Goal: Information Seeking & Learning: Learn about a topic

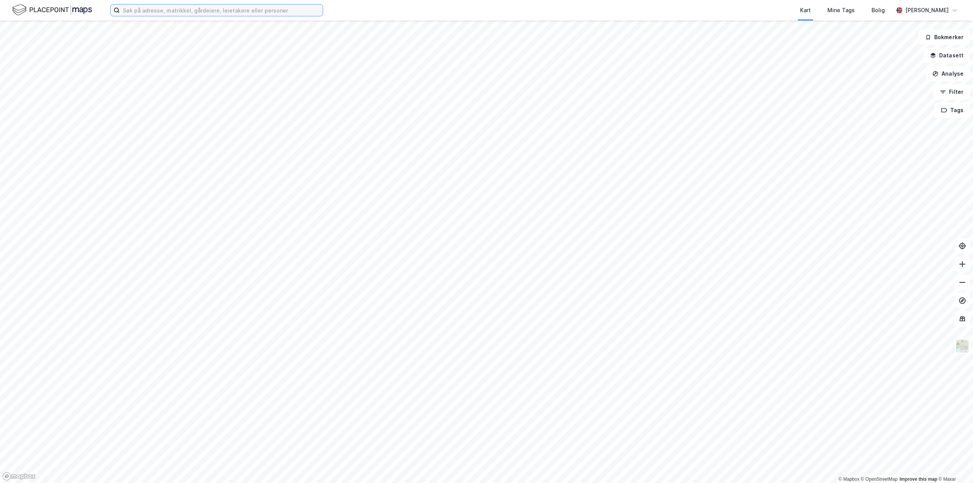
click at [218, 11] on input at bounding box center [221, 10] width 203 height 11
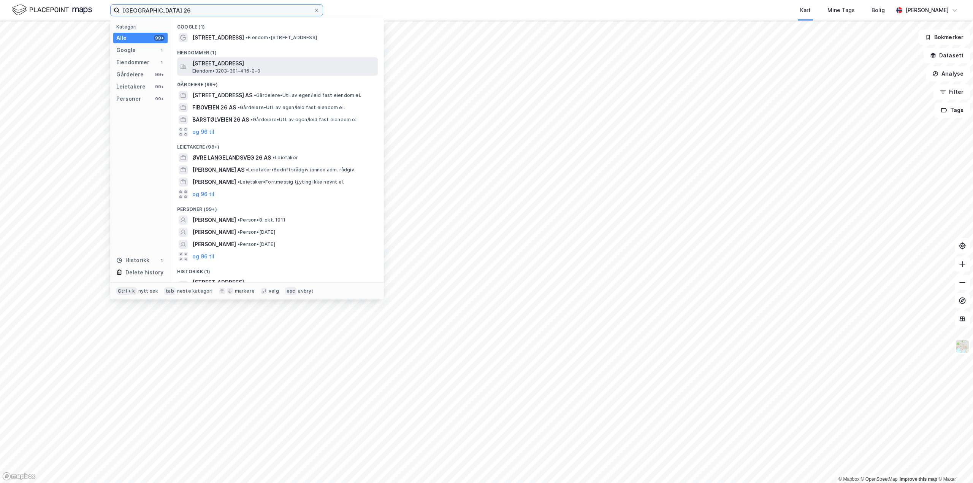
type input "[GEOGRAPHIC_DATA] 26"
click at [238, 68] on span "Eiendom • 3203-301-416-0-0" at bounding box center [226, 71] width 68 height 6
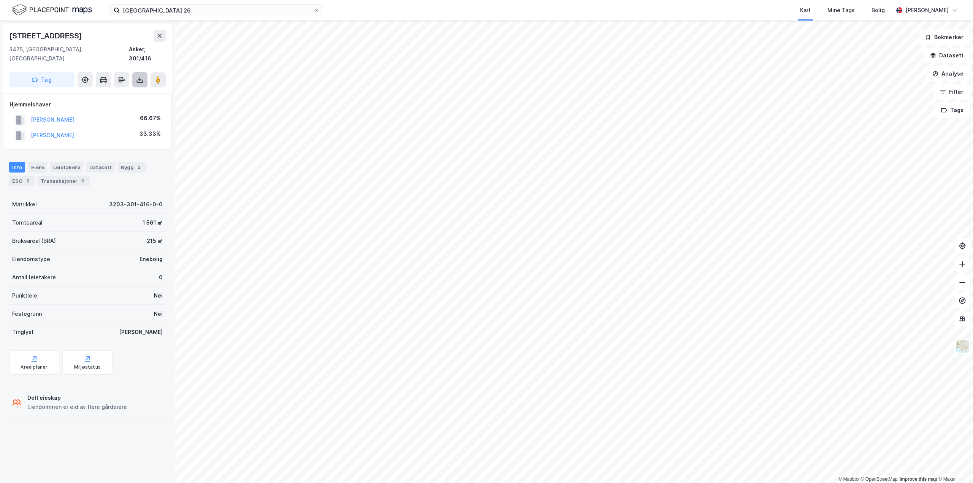
click at [139, 76] on icon at bounding box center [140, 80] width 8 height 8
click at [117, 89] on div "Last ned grunnbok" at bounding box center [107, 95] width 81 height 12
click at [109, 104] on div "Last ned matrikkelrapport" at bounding box center [111, 107] width 63 height 6
click at [35, 162] on div "Eiere" at bounding box center [37, 167] width 19 height 11
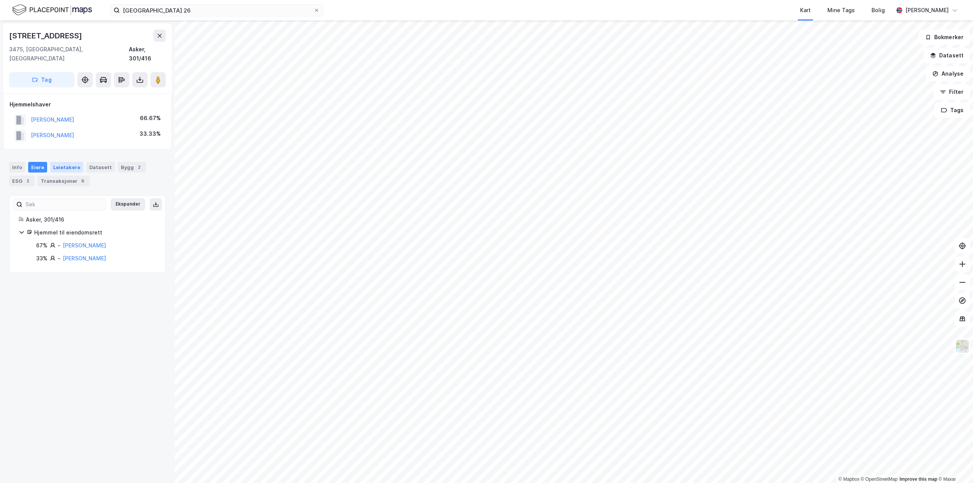
click at [60, 162] on div "Leietakere" at bounding box center [66, 167] width 33 height 11
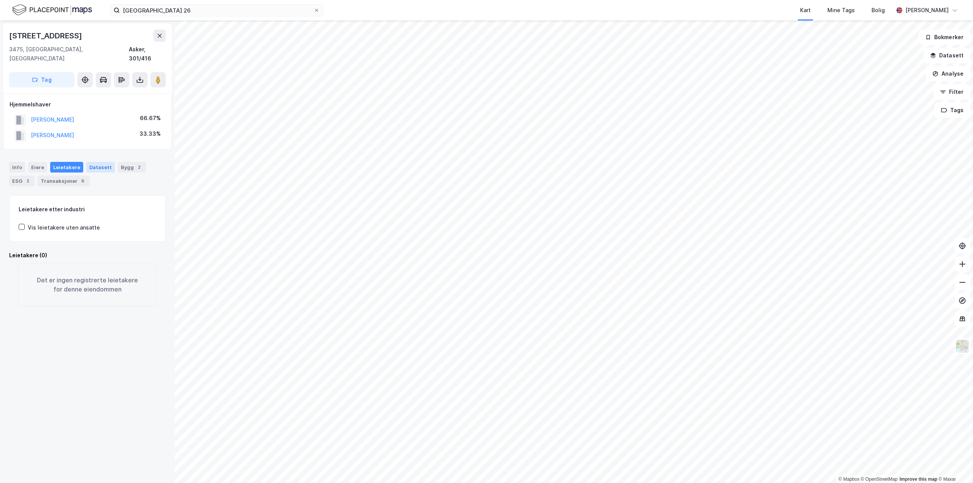
click at [94, 162] on div "Datasett" at bounding box center [100, 167] width 29 height 11
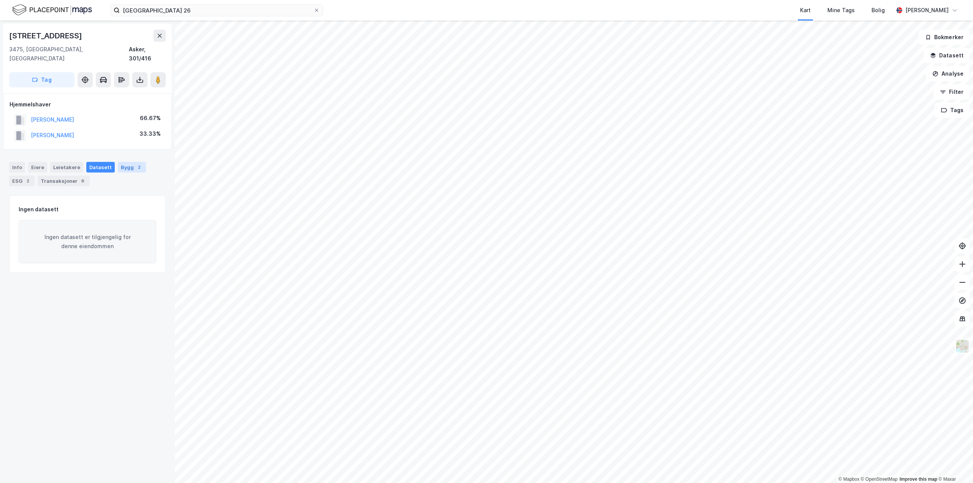
click at [124, 162] on div "Bygg 2" at bounding box center [132, 167] width 28 height 11
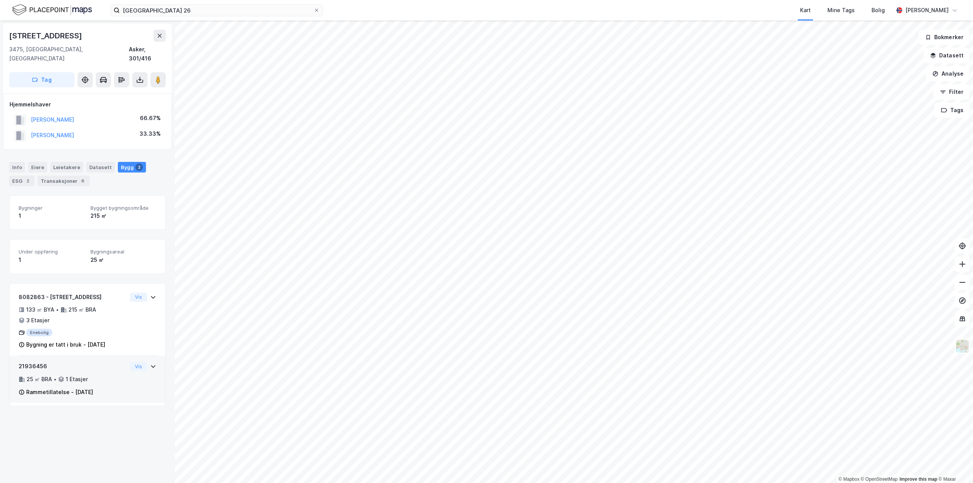
click at [150, 363] on icon at bounding box center [153, 366] width 6 height 6
click at [151, 296] on icon at bounding box center [153, 297] width 5 height 3
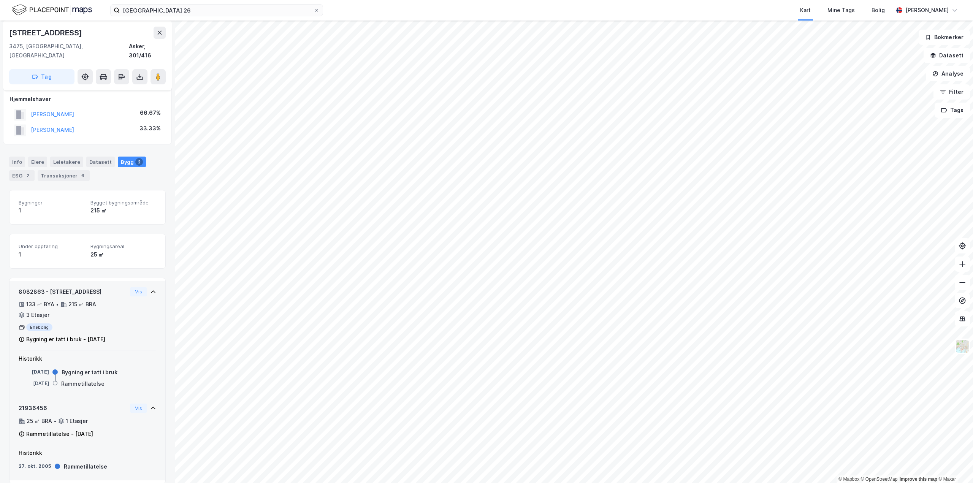
scroll to position [6, 0]
click at [132, 403] on button "Vis" at bounding box center [138, 407] width 17 height 9
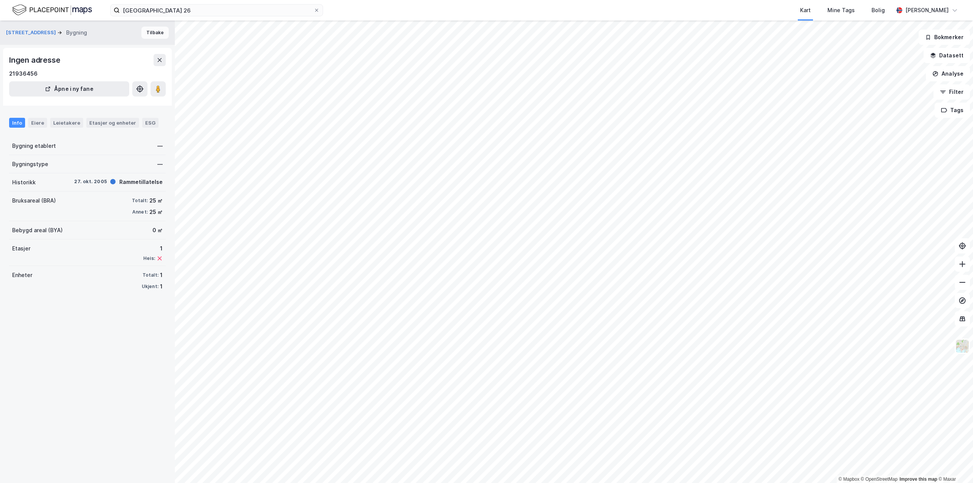
click at [141, 36] on button "Tilbake" at bounding box center [154, 33] width 27 height 12
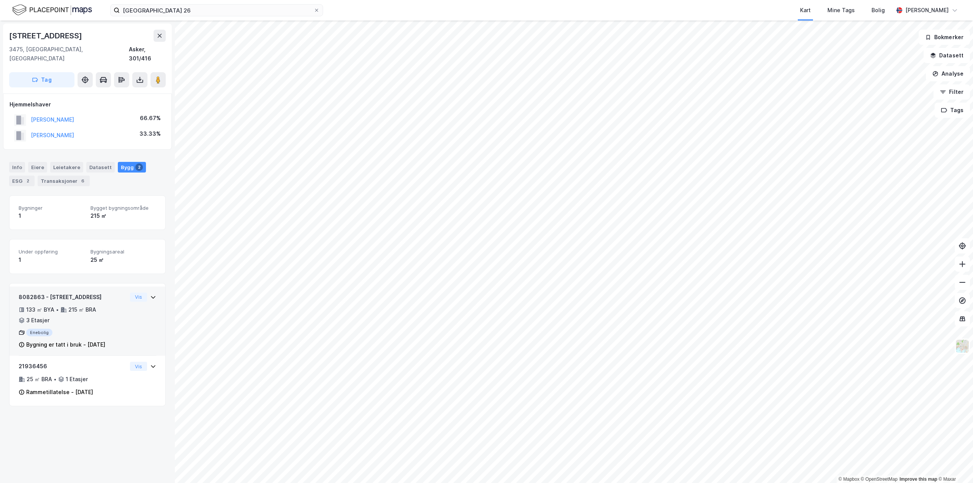
click at [52, 305] on div "133 ㎡ BYA" at bounding box center [40, 309] width 28 height 9
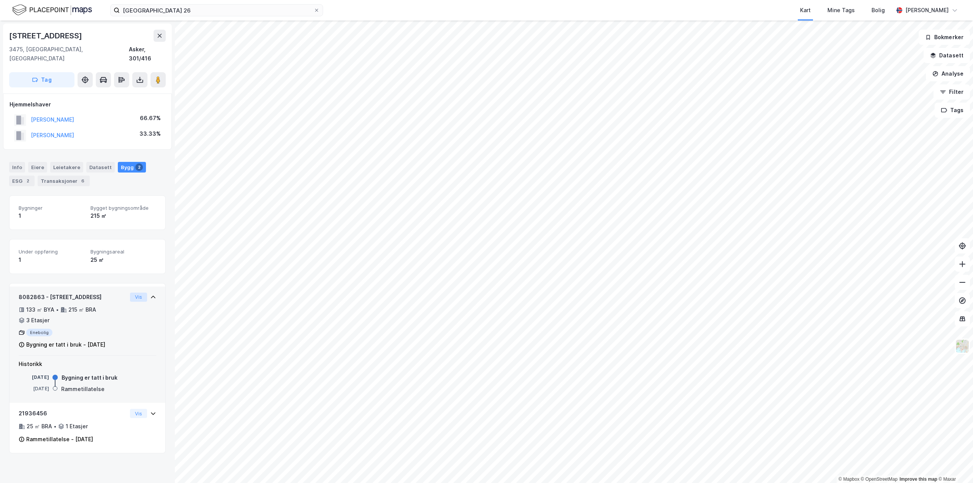
click at [134, 293] on button "Vis" at bounding box center [138, 297] width 17 height 9
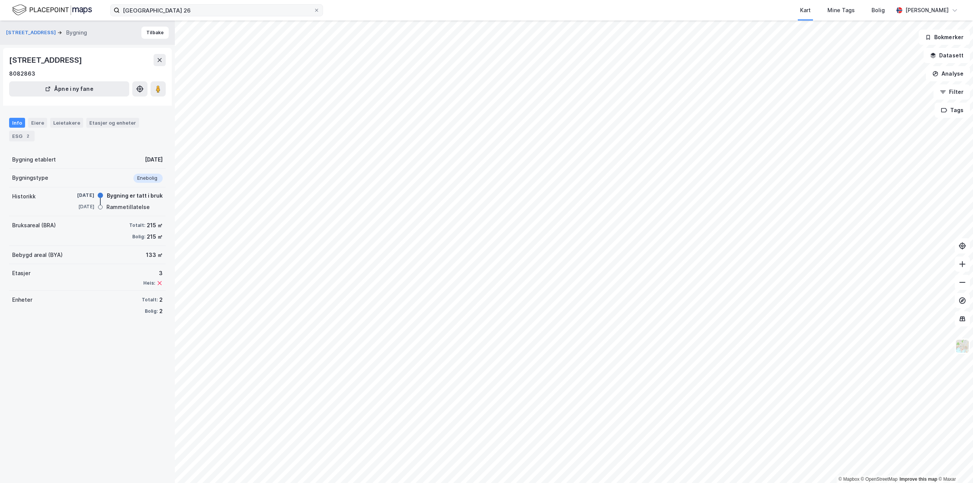
click at [200, 3] on div "øvre gunnaråsen 26 Kart Mine Tags Bolig [PERSON_NAME]" at bounding box center [486, 10] width 973 height 21
click at [202, 5] on input "[GEOGRAPHIC_DATA] 26" at bounding box center [217, 10] width 194 height 11
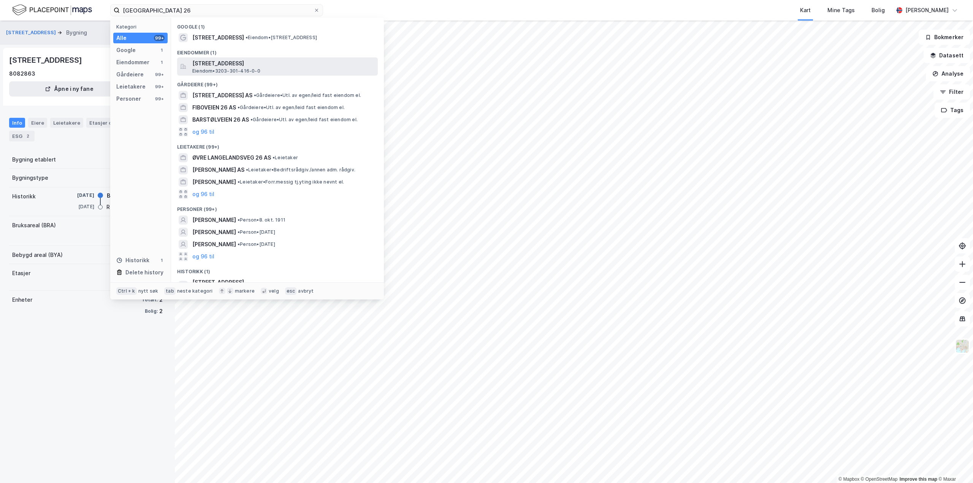
click at [242, 66] on span "[STREET_ADDRESS]" at bounding box center [283, 63] width 182 height 9
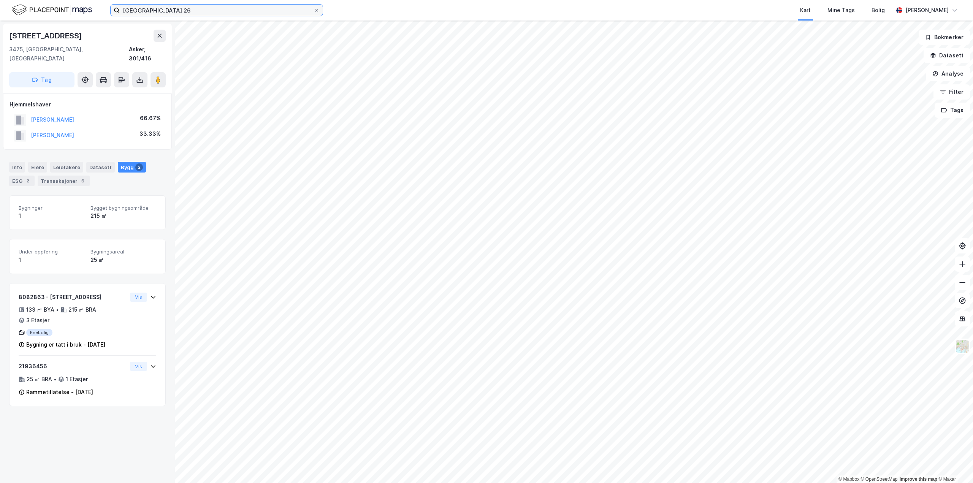
click at [208, 16] on input "[GEOGRAPHIC_DATA] 26" at bounding box center [217, 10] width 194 height 11
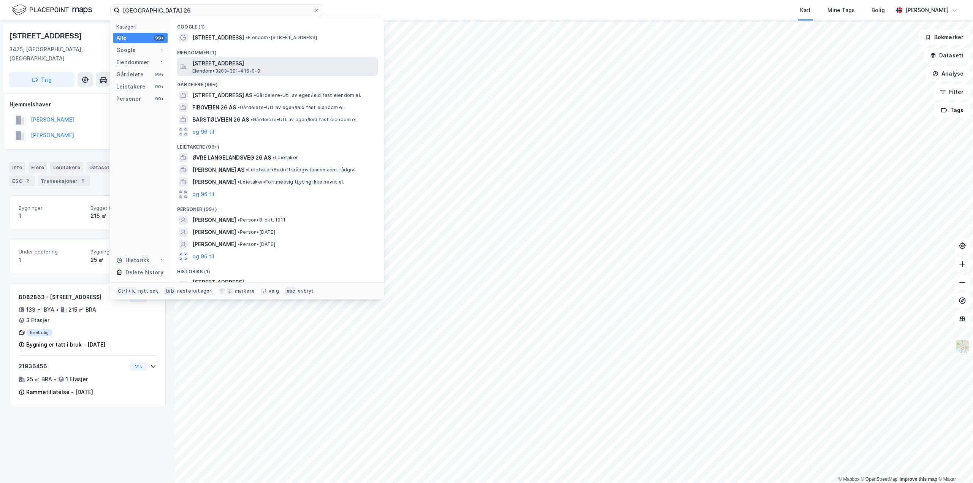
click at [220, 66] on span "[STREET_ADDRESS]" at bounding box center [283, 63] width 182 height 9
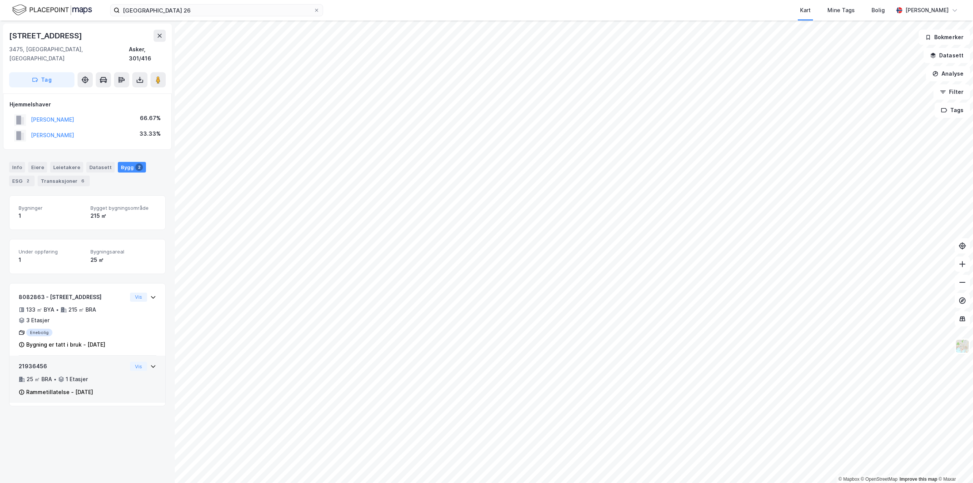
click at [150, 363] on icon at bounding box center [153, 366] width 6 height 6
click at [705, 483] on html "[STREET_ADDRESS] Kart Mine Tags Bolig [PERSON_NAME] © Mapbox © OpenStreetMap Im…" at bounding box center [486, 241] width 973 height 483
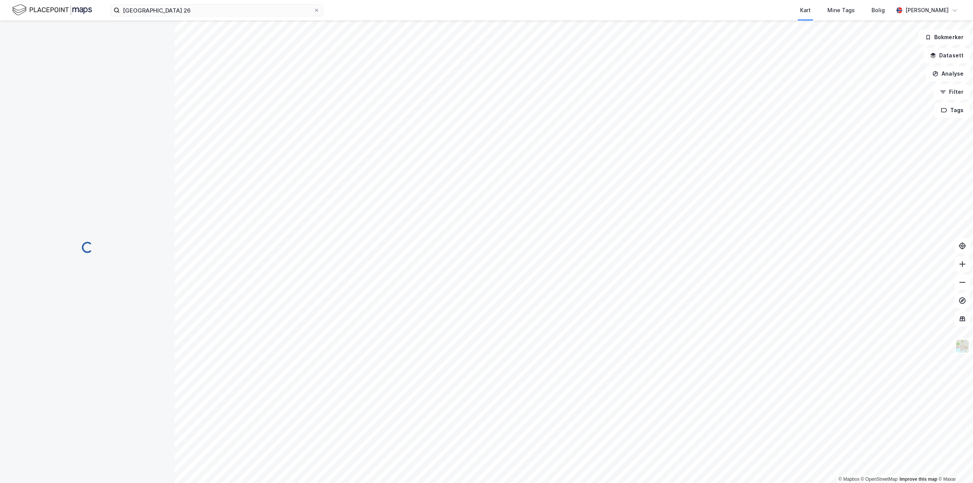
scroll to position [6, 0]
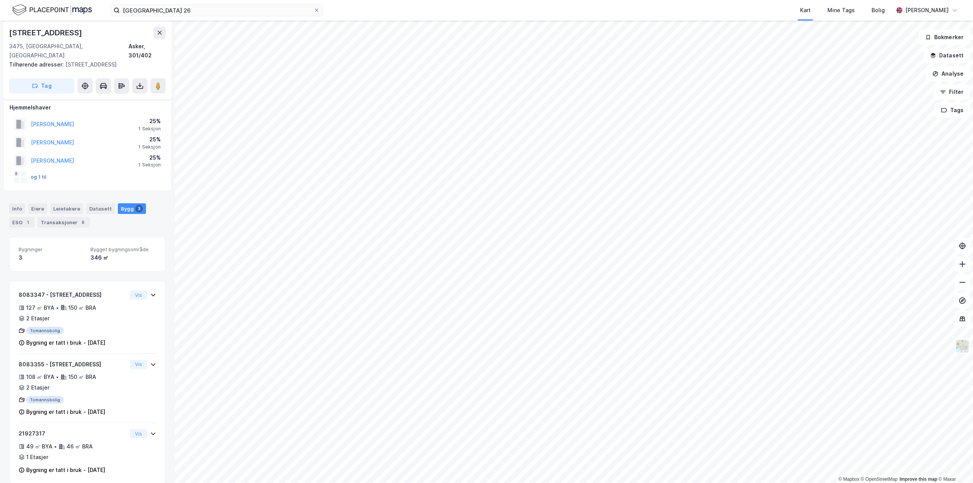
click at [0, 0] on button "og 1 til" at bounding box center [0, 0] width 0 height 0
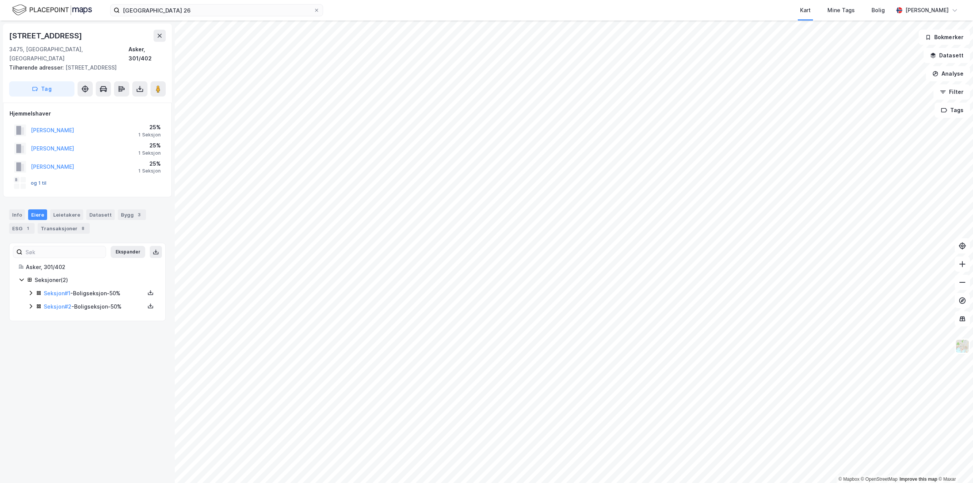
click at [0, 0] on button "og 1 til" at bounding box center [0, 0] width 0 height 0
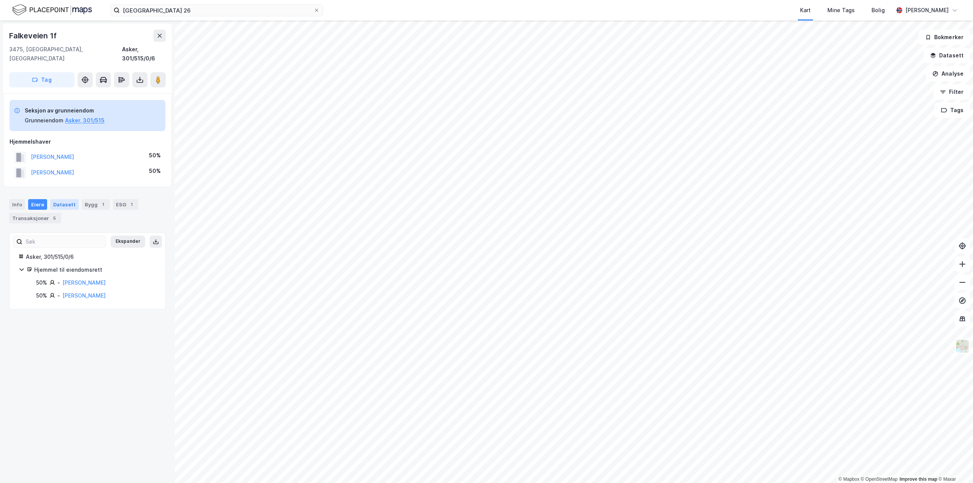
click at [59, 199] on div "Datasett" at bounding box center [64, 204] width 29 height 11
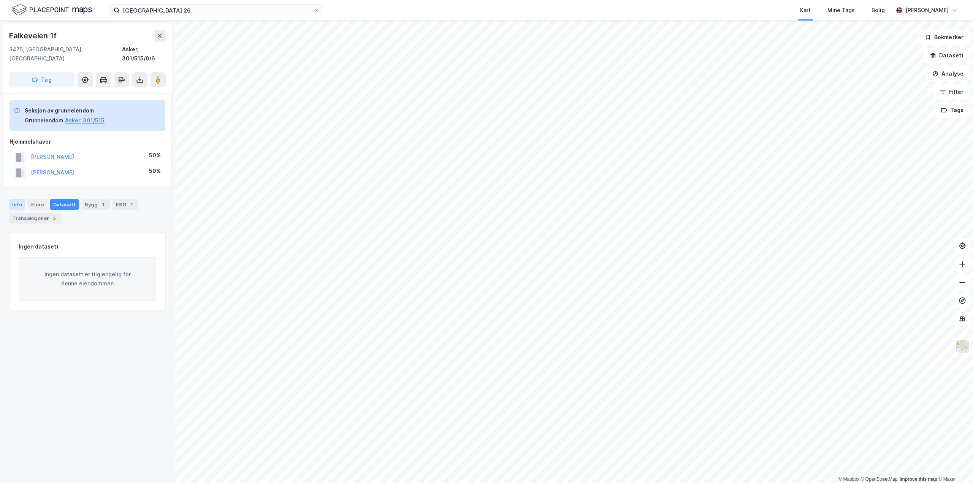
click at [17, 199] on div "Info" at bounding box center [17, 204] width 16 height 11
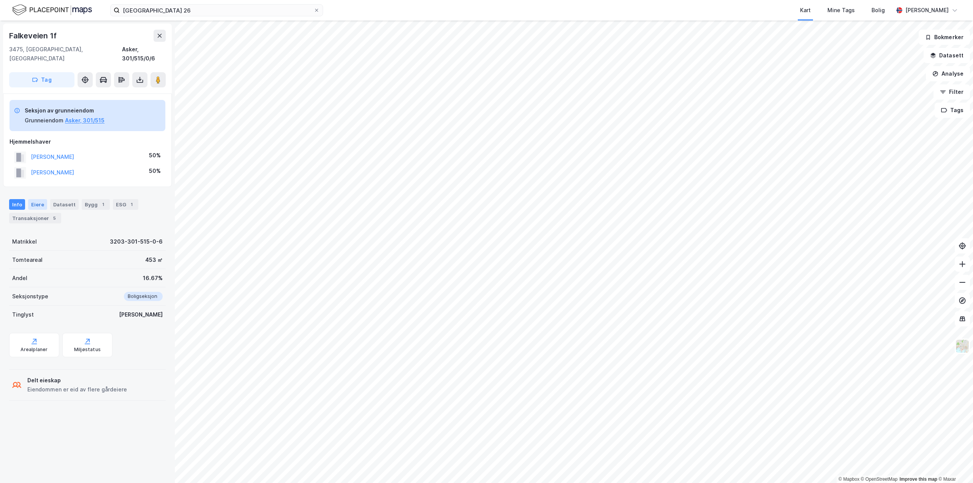
click at [41, 199] on div "Eiere" at bounding box center [37, 204] width 19 height 11
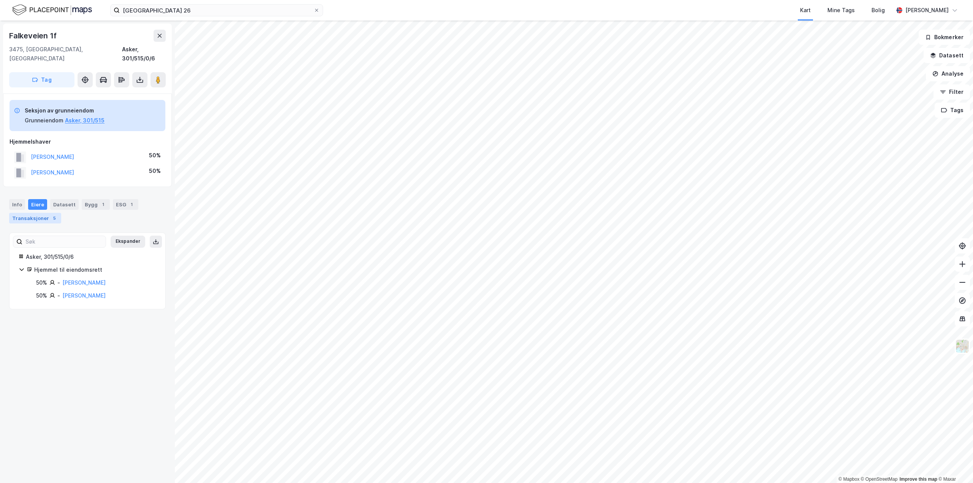
click at [38, 213] on div "Transaksjoner 5" at bounding box center [35, 218] width 52 height 11
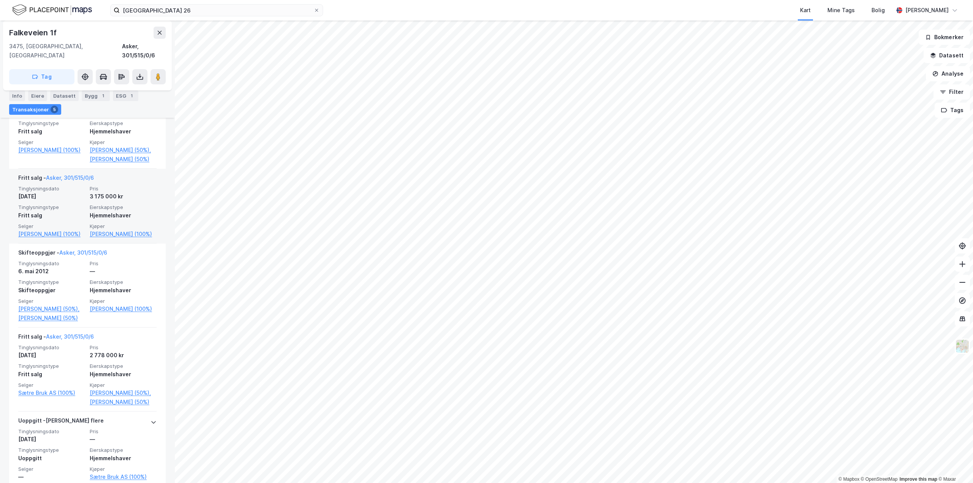
scroll to position [293, 0]
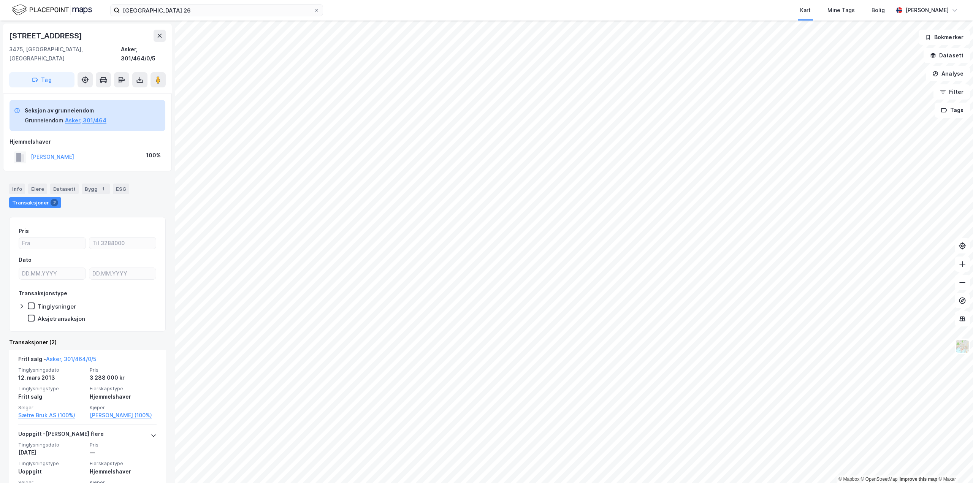
click at [451, 483] on html "øvre gunnaråsen 26 Kart Mine Tags Bolig [PERSON_NAME] © Mapbox © OpenStreetMap …" at bounding box center [486, 241] width 973 height 483
click at [670, 483] on html "øvre gunnaråsen 26 Kart Mine Tags Bolig [PERSON_NAME] © Mapbox © OpenStreetMap …" at bounding box center [486, 241] width 973 height 483
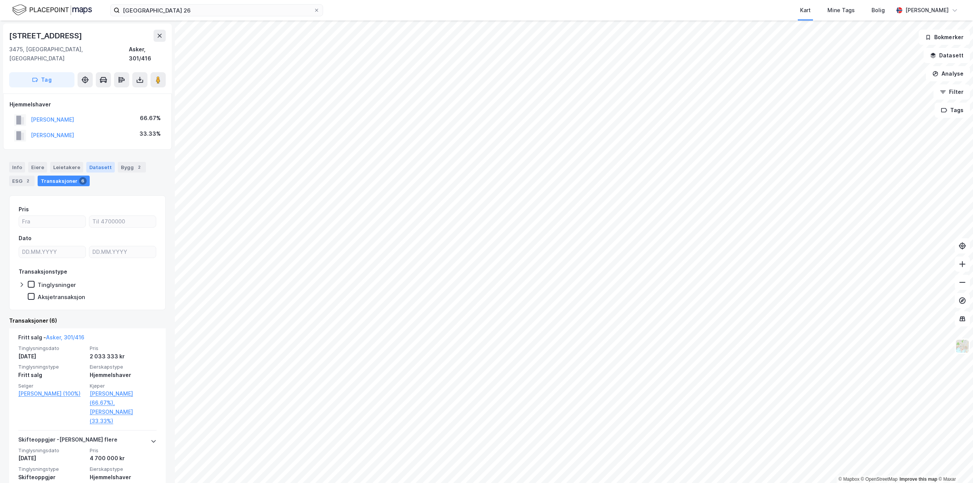
click at [92, 162] on div "Datasett" at bounding box center [100, 167] width 29 height 11
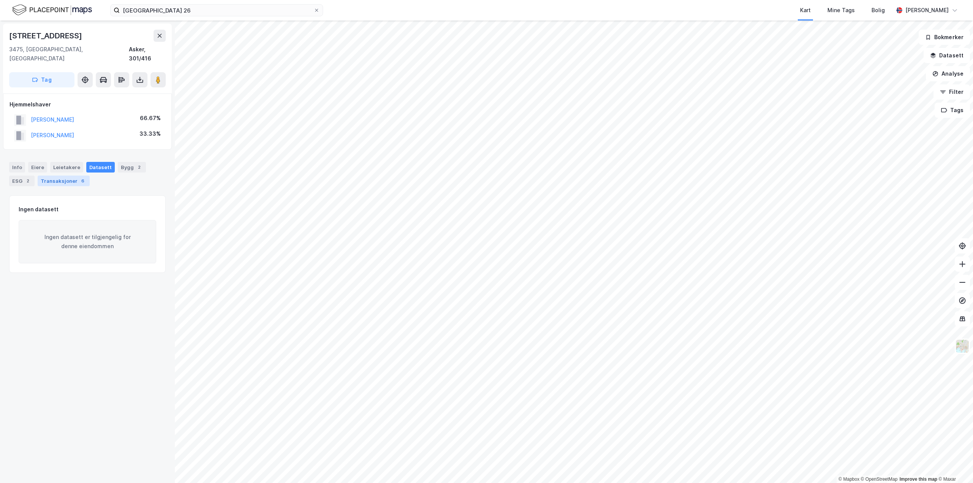
click at [68, 176] on div "Transaksjoner 6" at bounding box center [64, 181] width 52 height 11
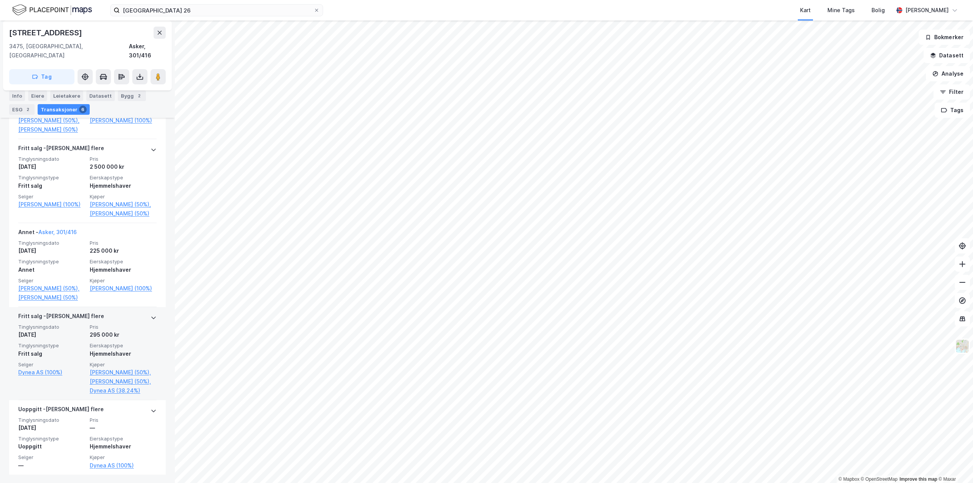
scroll to position [376, 0]
click at [67, 330] on div "[DATE]" at bounding box center [51, 334] width 67 height 9
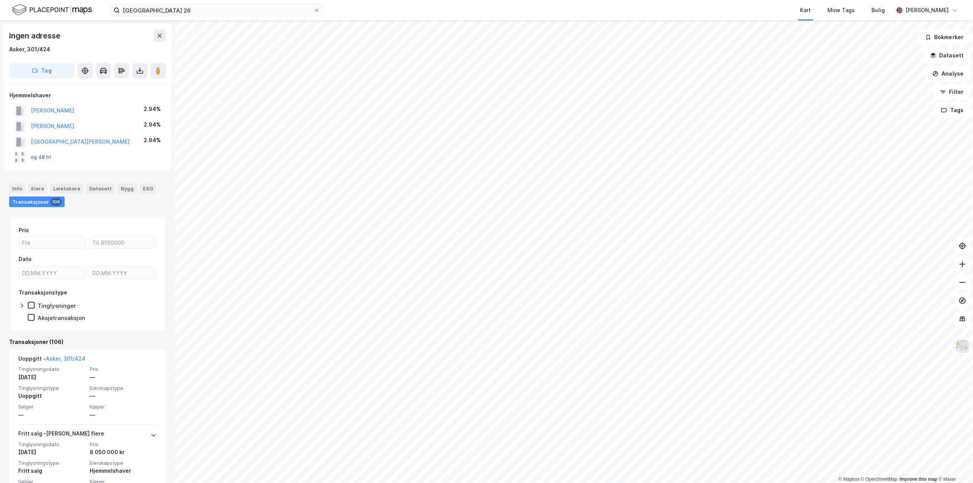
click at [0, 0] on button "og 48 til" at bounding box center [0, 0] width 0 height 0
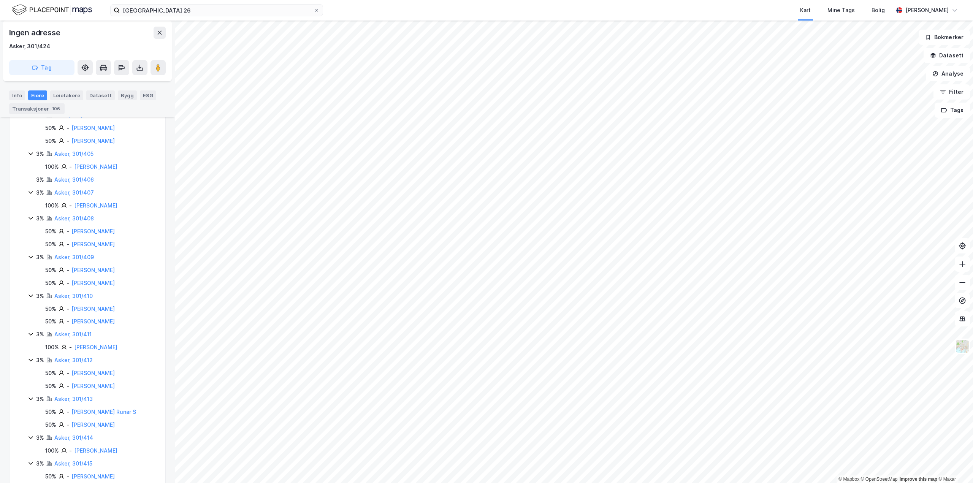
scroll to position [637, 0]
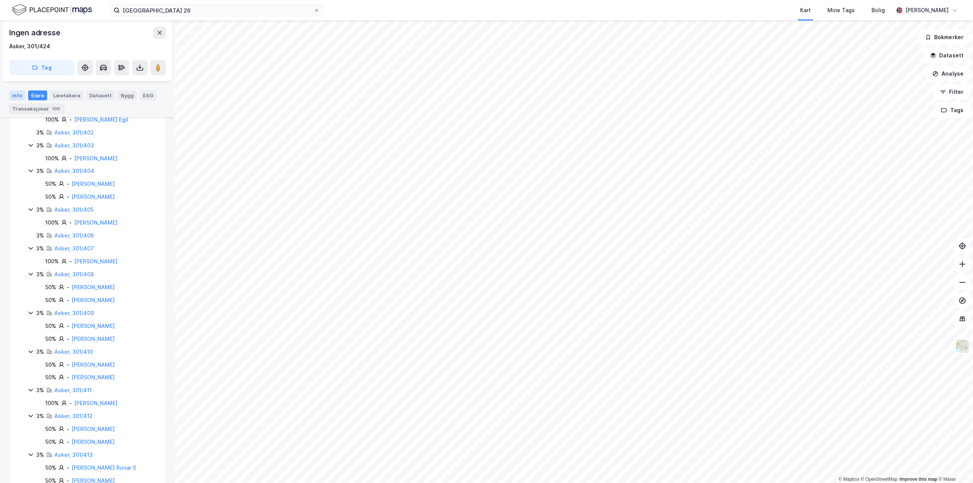
click at [14, 97] on div "Info" at bounding box center [17, 95] width 16 height 10
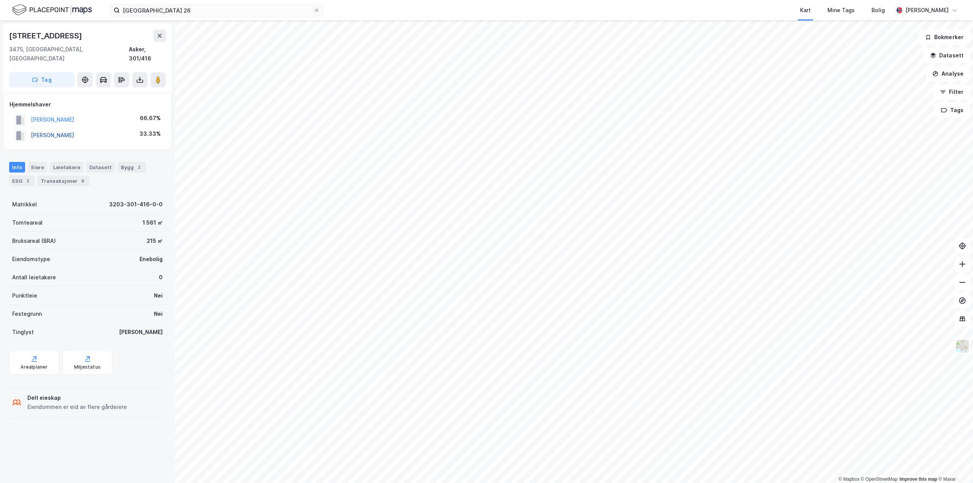
click at [0, 0] on button "[PERSON_NAME]" at bounding box center [0, 0] width 0 height 0
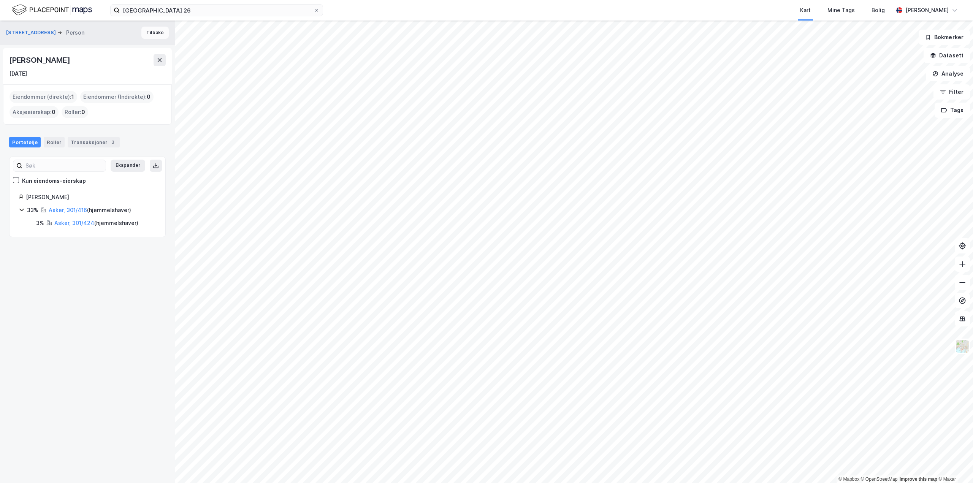
click at [147, 33] on button "Tilbake" at bounding box center [154, 33] width 27 height 12
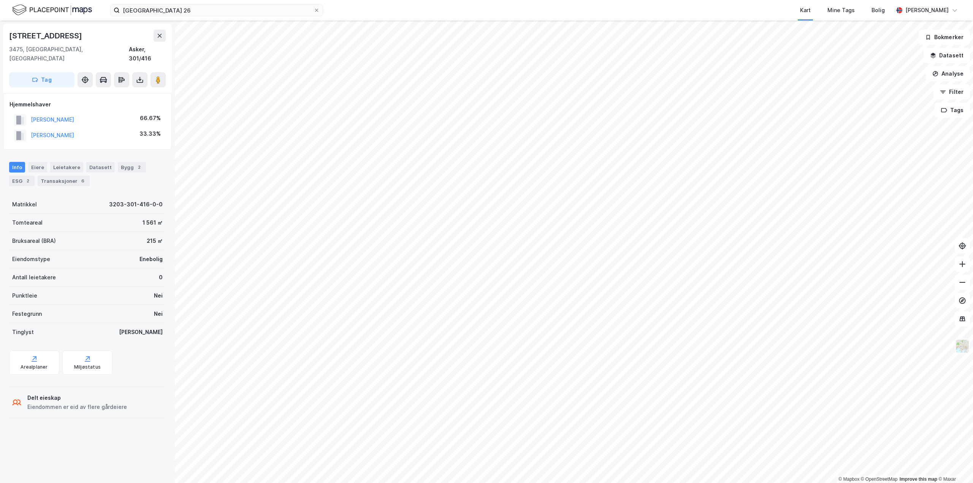
click at [962, 350] on img at bounding box center [962, 346] width 14 height 14
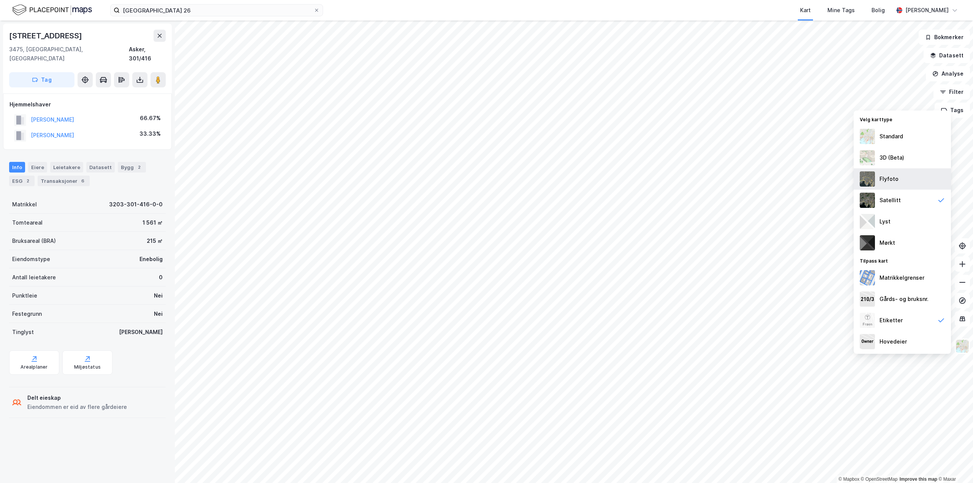
click at [886, 177] on div "Flyfoto" at bounding box center [889, 178] width 19 height 9
click at [883, 219] on div "Lyst" at bounding box center [885, 221] width 11 height 9
click at [882, 160] on div "3D (Beta)" at bounding box center [892, 157] width 25 height 9
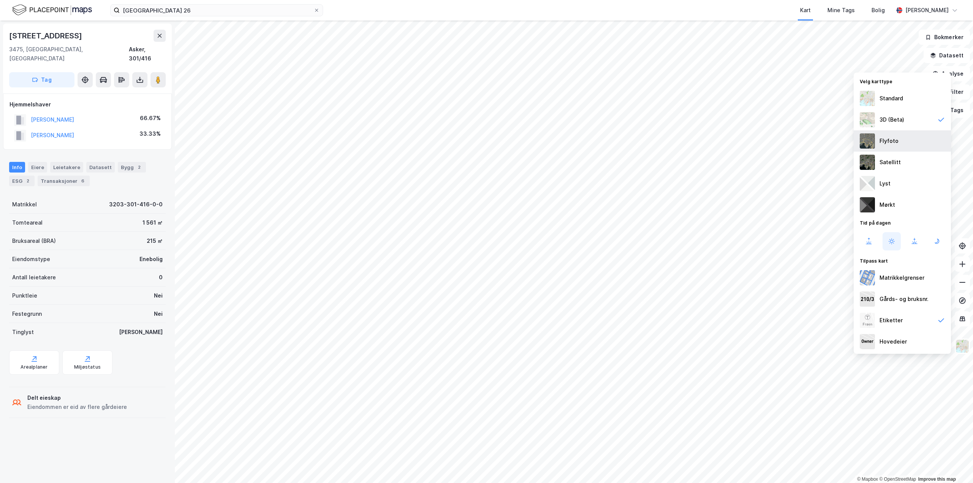
click at [896, 143] on div "Flyfoto" at bounding box center [889, 140] width 19 height 9
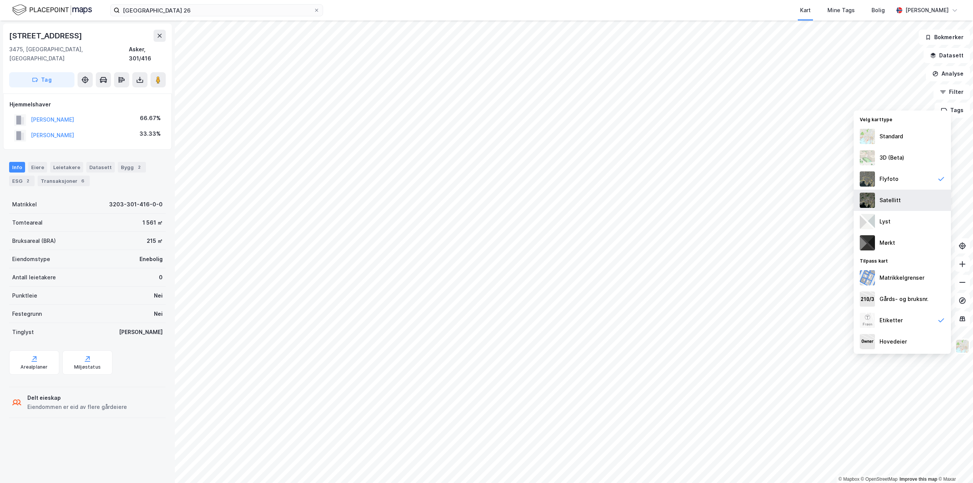
click at [885, 196] on div "Satellitt" at bounding box center [890, 200] width 21 height 9
